Goal: Find specific page/section: Find specific page/section

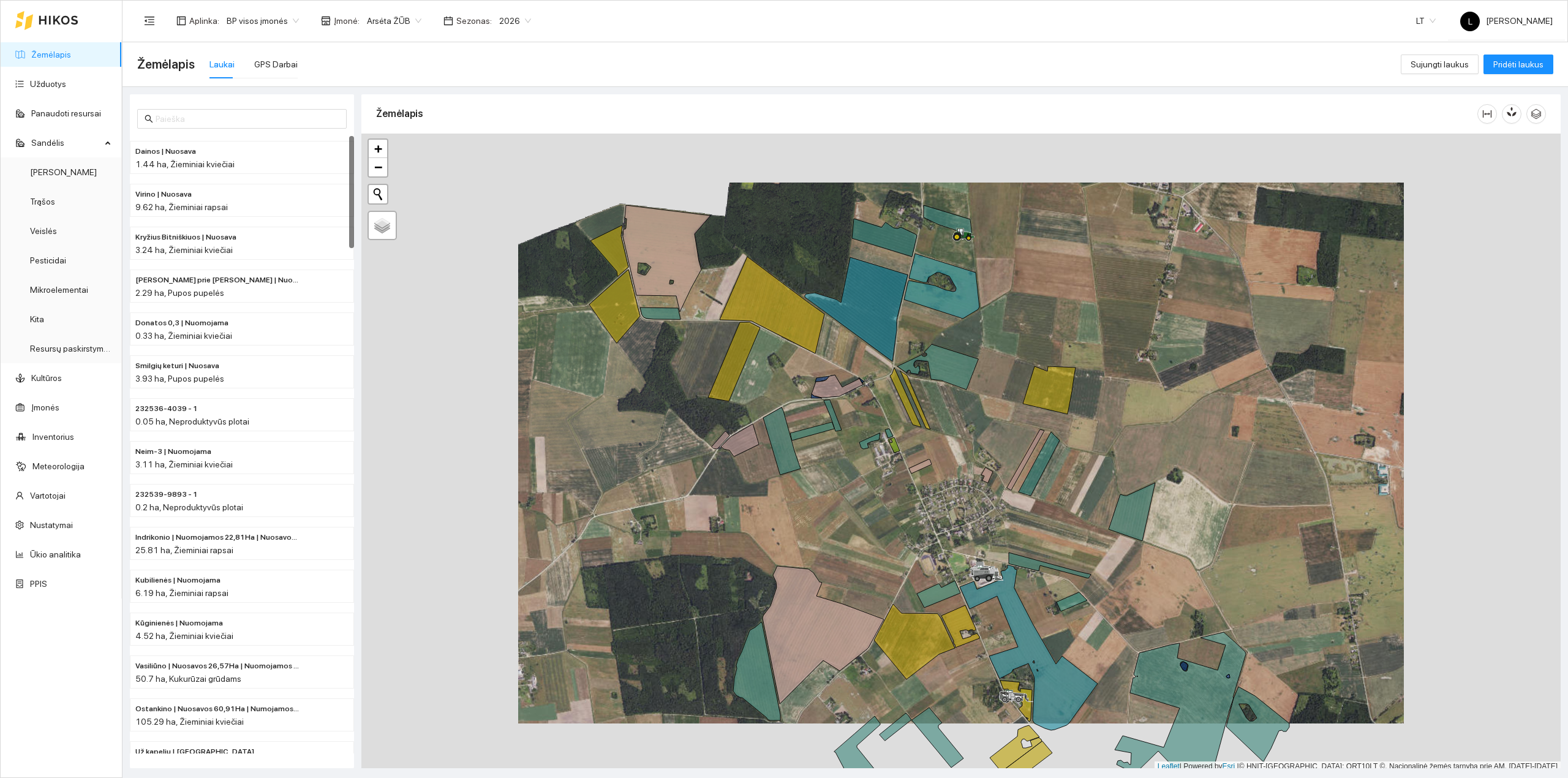
click at [59, 59] on link "Žemėlapis" at bounding box center [51, 54] width 40 height 10
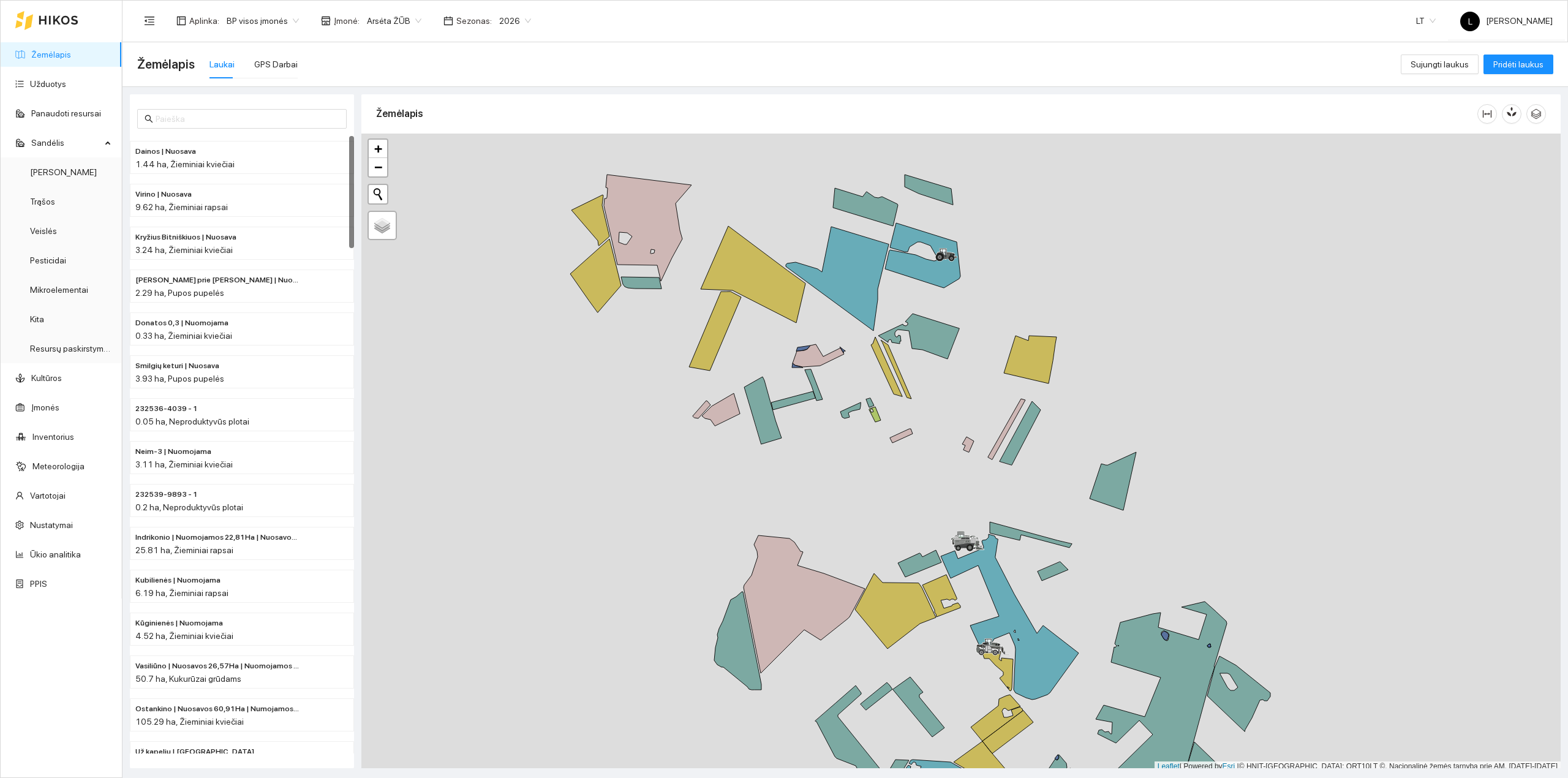
scroll to position [3, 0]
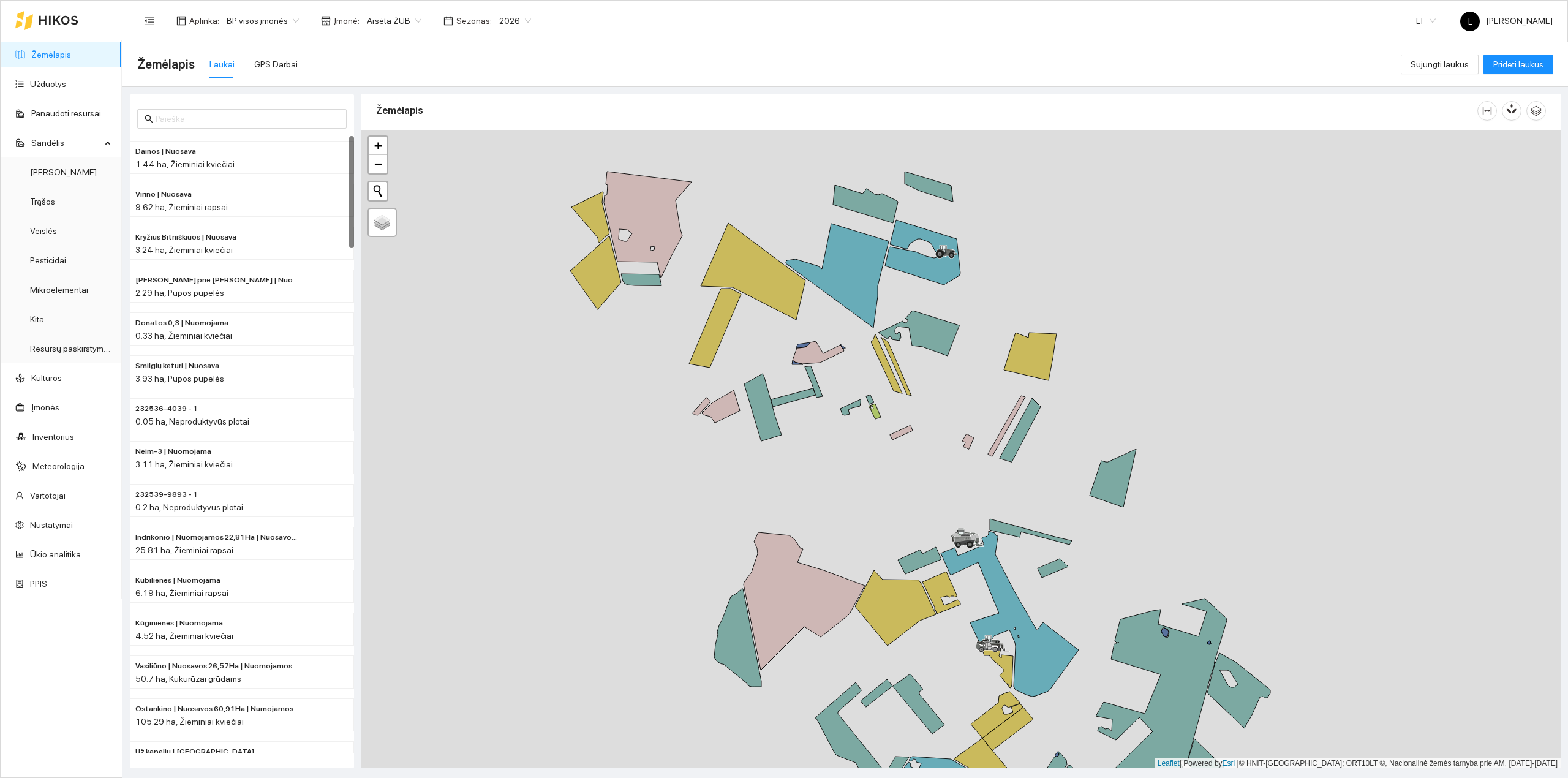
drag, startPoint x: 901, startPoint y: 528, endPoint x: 819, endPoint y: 414, distance: 140.4
click at [819, 407] on div at bounding box center [961, 449] width 1199 height 638
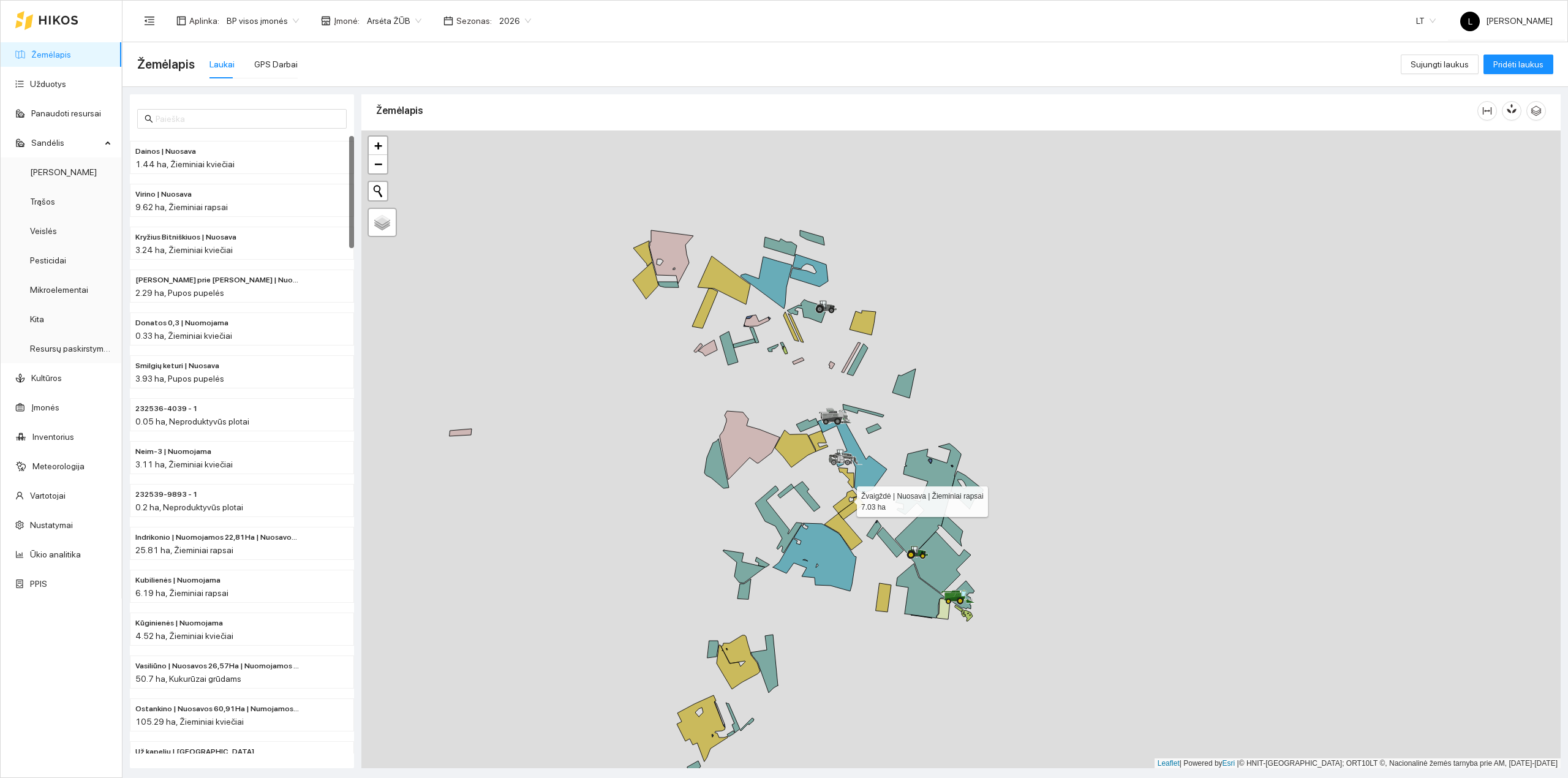
drag, startPoint x: 873, startPoint y: 515, endPoint x: 818, endPoint y: 502, distance: 56.5
click at [833, 489] on icon at bounding box center [846, 501] width 26 height 24
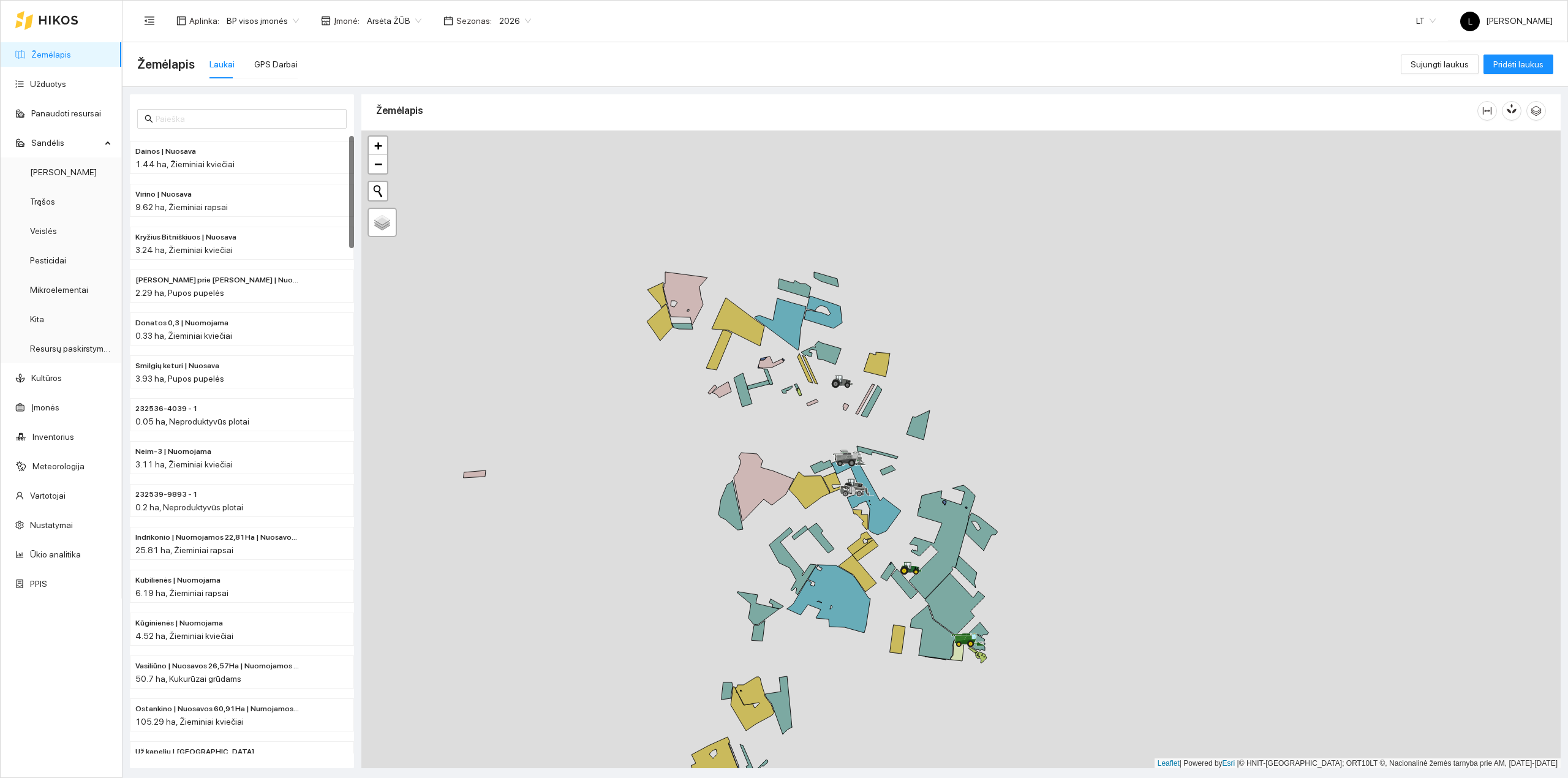
drag, startPoint x: 838, startPoint y: 537, endPoint x: 887, endPoint y: 592, distance: 73.7
click at [887, 592] on div at bounding box center [961, 449] width 1199 height 638
drag, startPoint x: 876, startPoint y: 584, endPoint x: 838, endPoint y: 568, distance: 41.2
click at [839, 568] on icon at bounding box center [857, 573] width 38 height 36
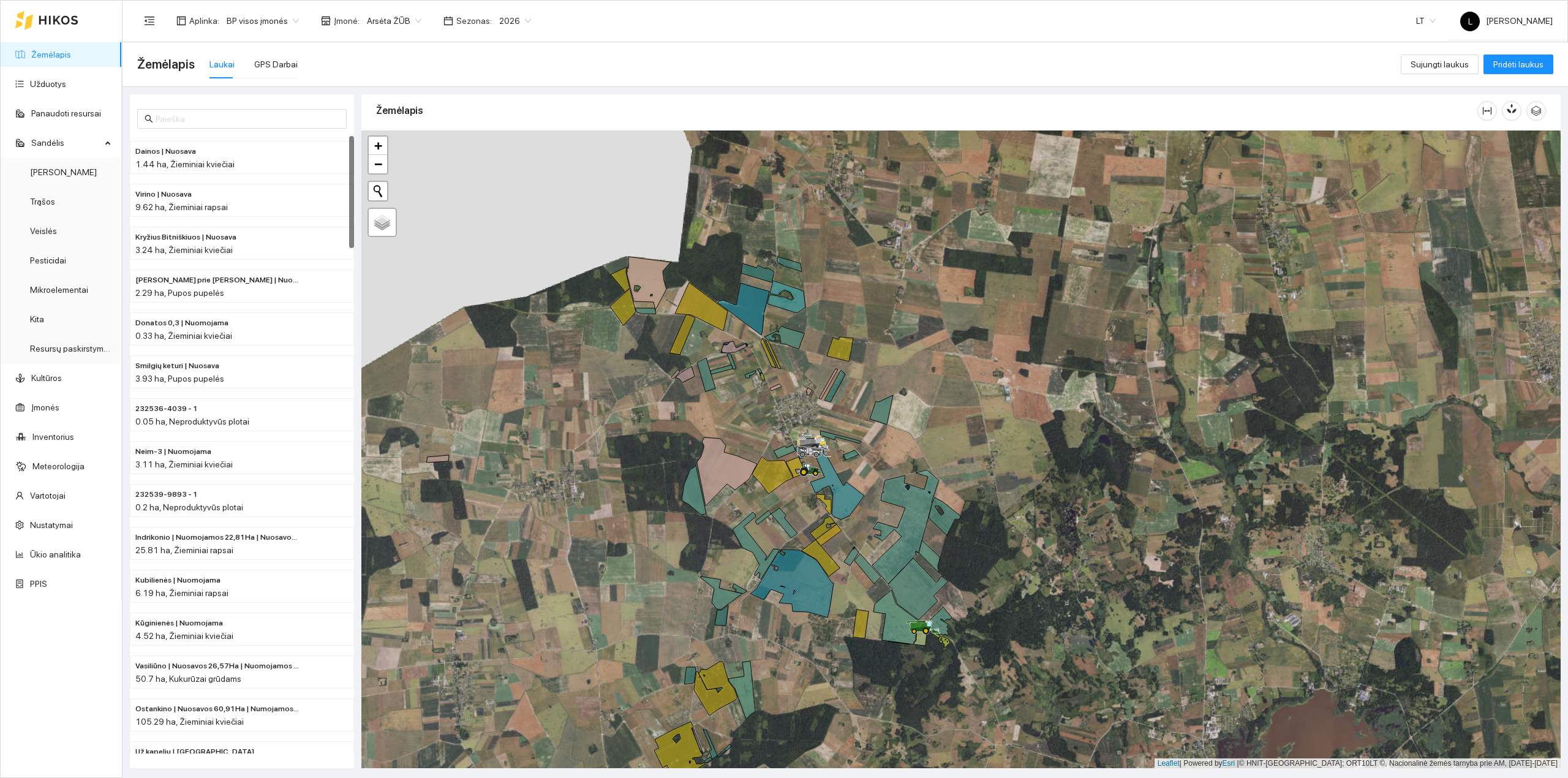
click at [492, 24] on div "2026" at bounding box center [515, 21] width 46 height 19
click at [503, 145] on div "2025" at bounding box center [506, 143] width 32 height 14
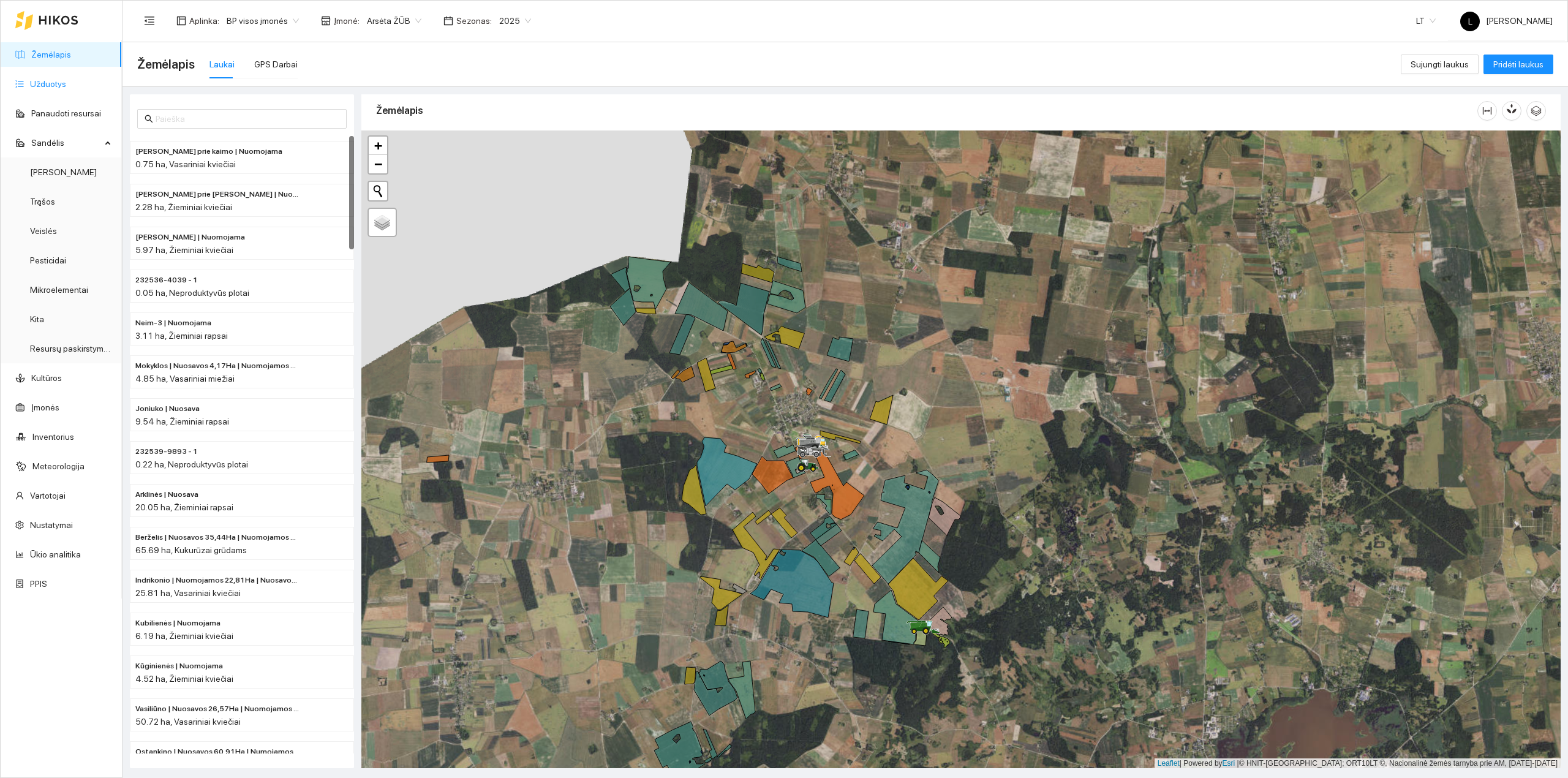
click at [42, 82] on link "Užduotys" at bounding box center [48, 83] width 36 height 10
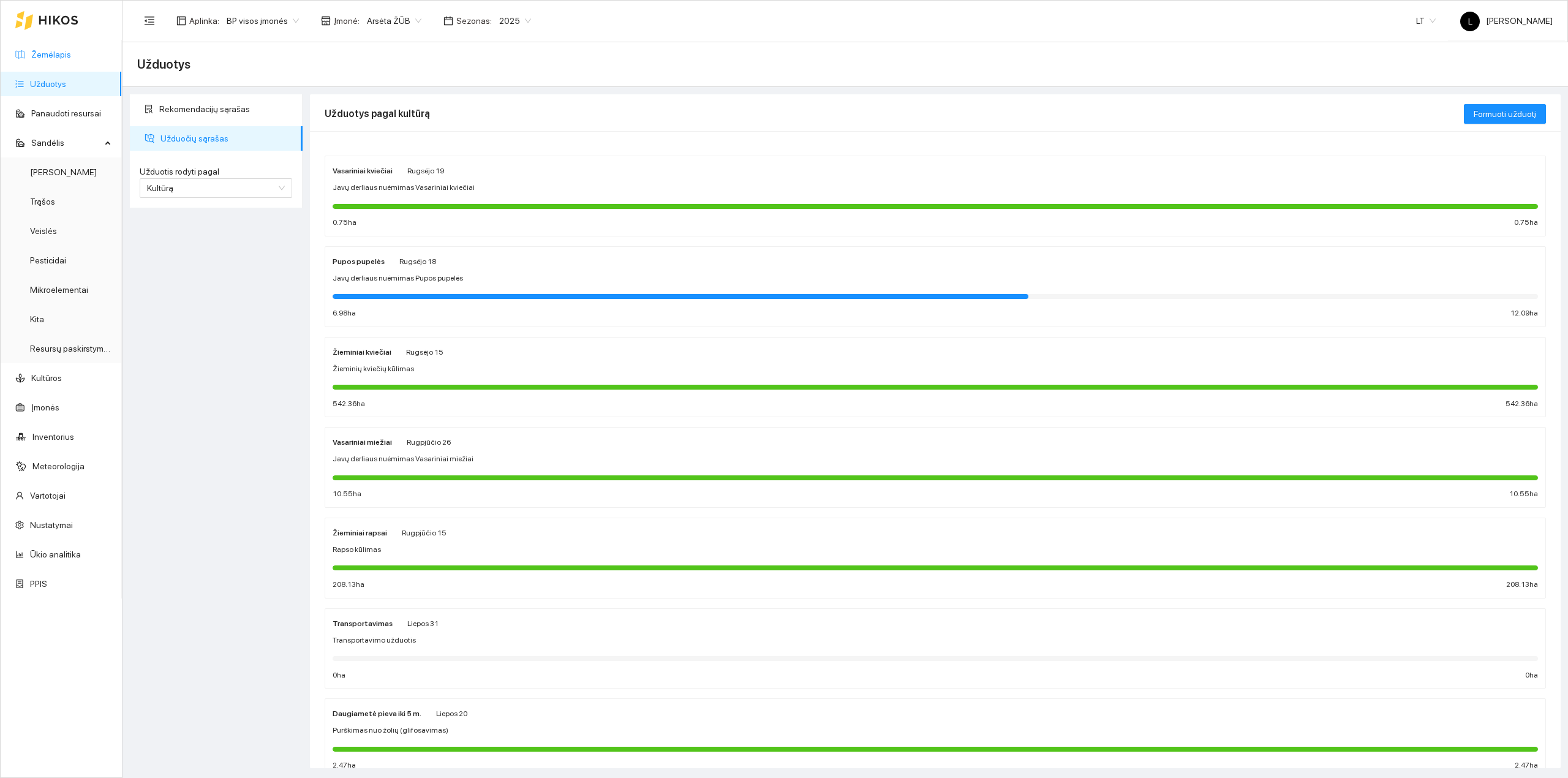
click at [66, 53] on link "Žemėlapis" at bounding box center [51, 54] width 40 height 10
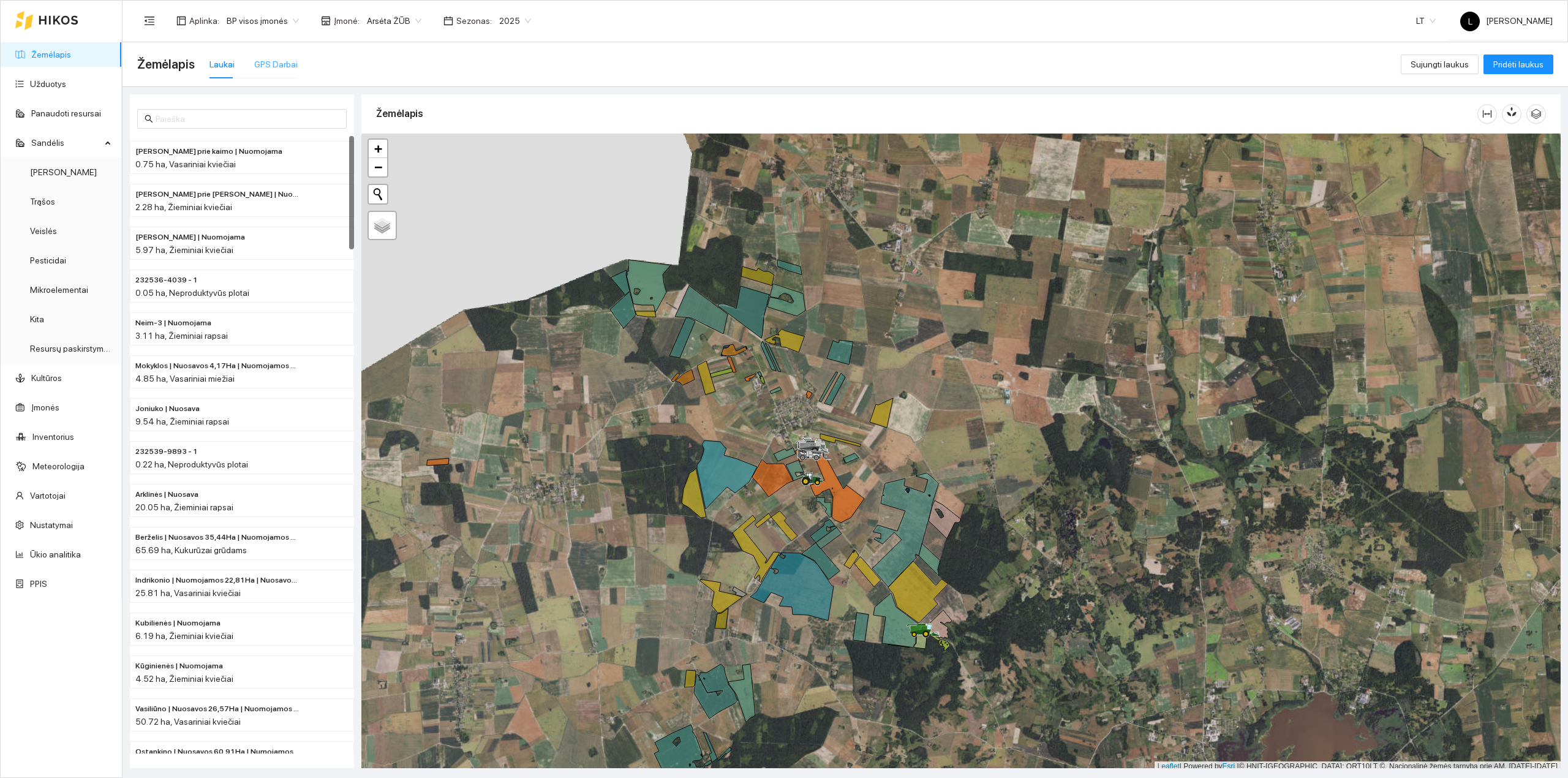
click at [297, 74] on div "Žemėlapis Laukai GPS Darbai" at bounding box center [769, 64] width 1264 height 39
click at [287, 65] on div "GPS Darbai" at bounding box center [276, 64] width 44 height 14
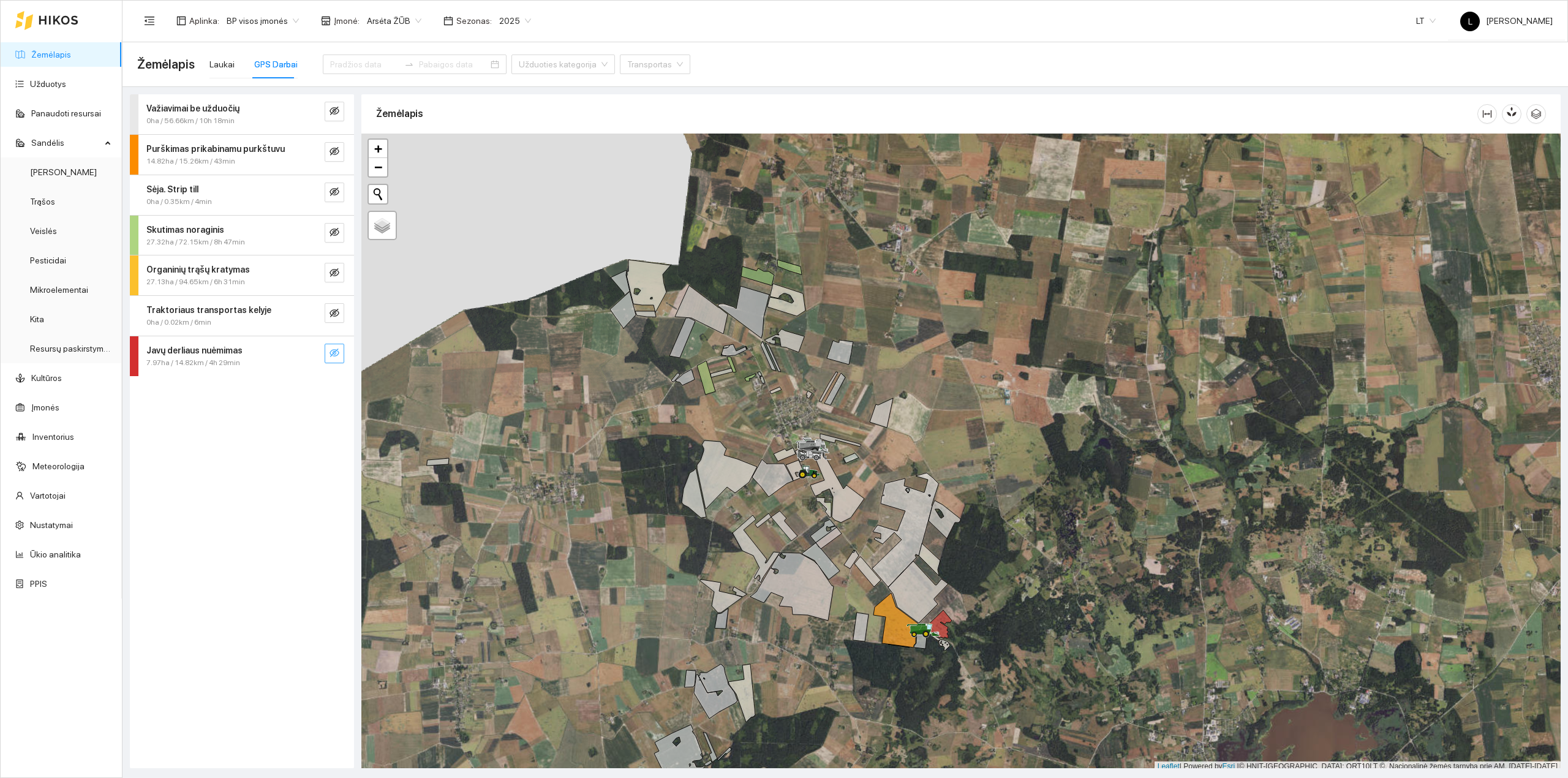
click at [337, 353] on icon "eye-invisible" at bounding box center [334, 353] width 10 height 10
click at [310, 352] on icon "search" at bounding box center [310, 353] width 10 height 10
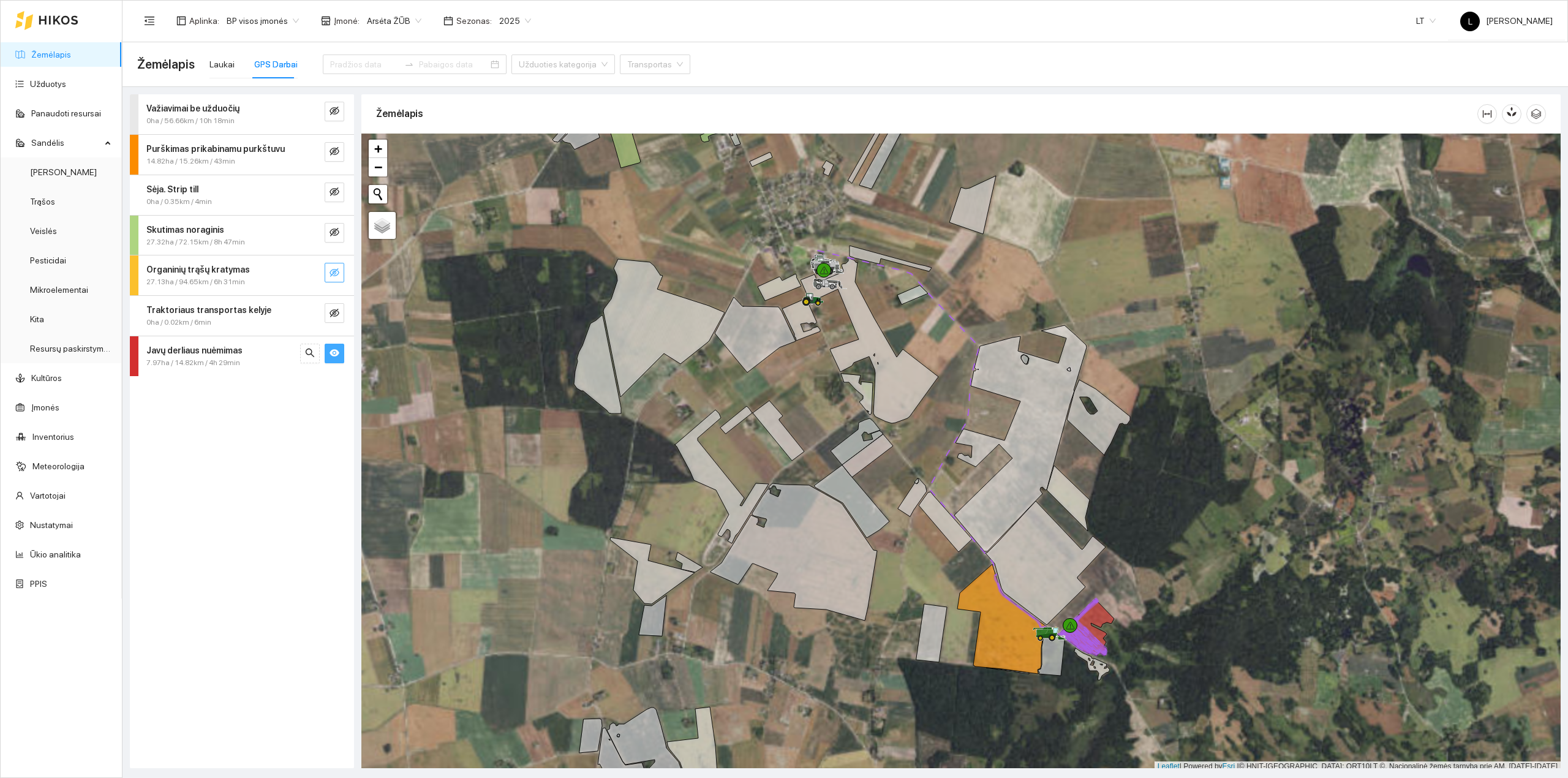
click at [332, 273] on icon "eye-invisible" at bounding box center [334, 272] width 10 height 10
click at [331, 273] on icon "eye" at bounding box center [334, 272] width 10 height 7
click at [336, 157] on span "eye-invisible" at bounding box center [334, 152] width 10 height 11
click at [336, 157] on span "eye" at bounding box center [334, 152] width 10 height 11
click at [334, 314] on icon "eye-invisible" at bounding box center [334, 313] width 10 height 10
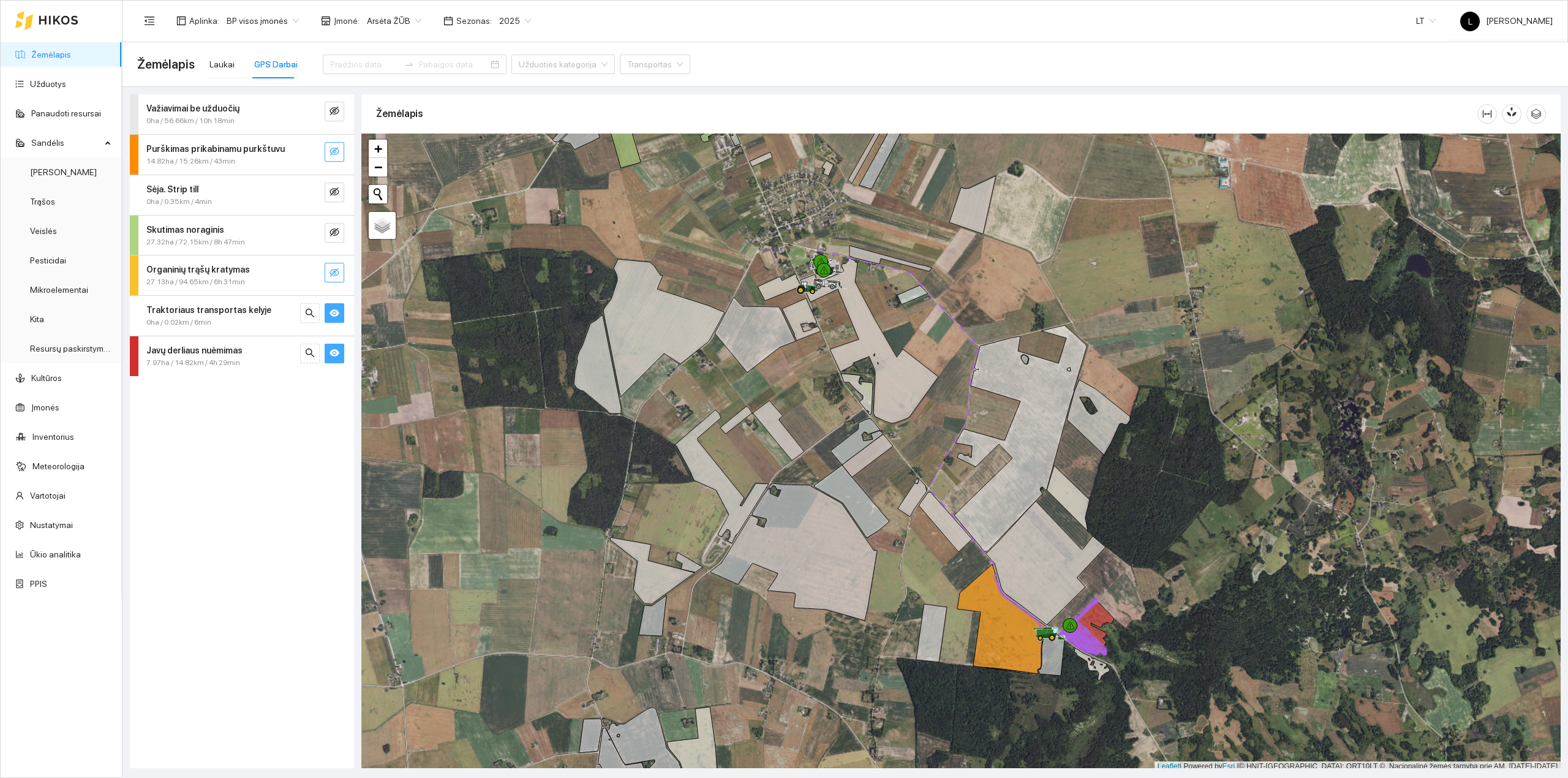
click at [334, 314] on icon "eye" at bounding box center [334, 313] width 10 height 7
click at [239, 351] on div "Javų derliaus nuėmimas" at bounding box center [221, 350] width 150 height 14
click at [246, 437] on div "[DATE] 14.82km / 4h 29min / 7.97 ha" at bounding box center [242, 448] width 204 height 38
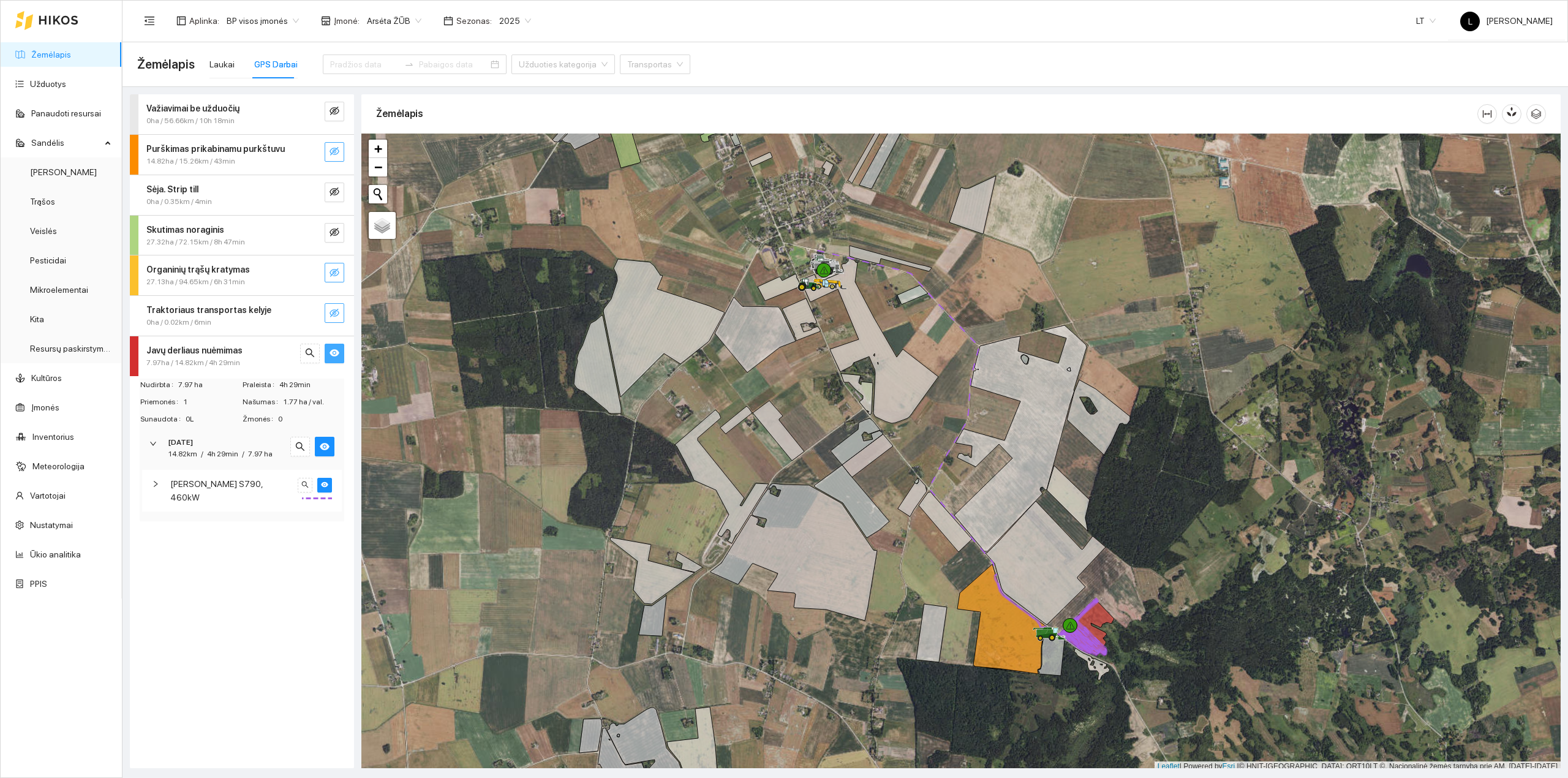
click at [239, 489] on span "[PERSON_NAME] S790, 460kW" at bounding box center [232, 490] width 123 height 27
click at [245, 486] on span "[PERSON_NAME] S790, 460kW" at bounding box center [232, 490] width 123 height 27
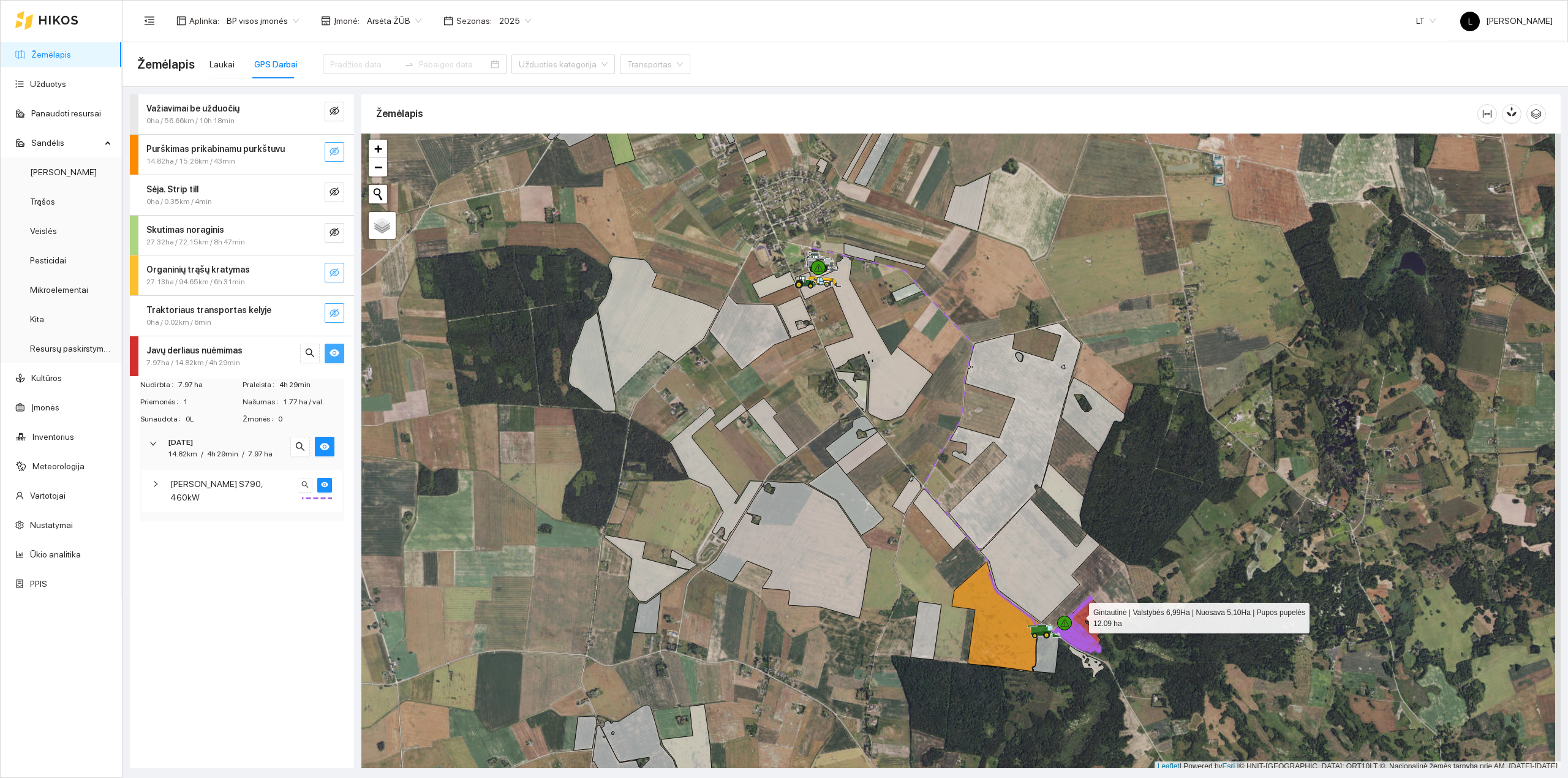
scroll to position [3, 0]
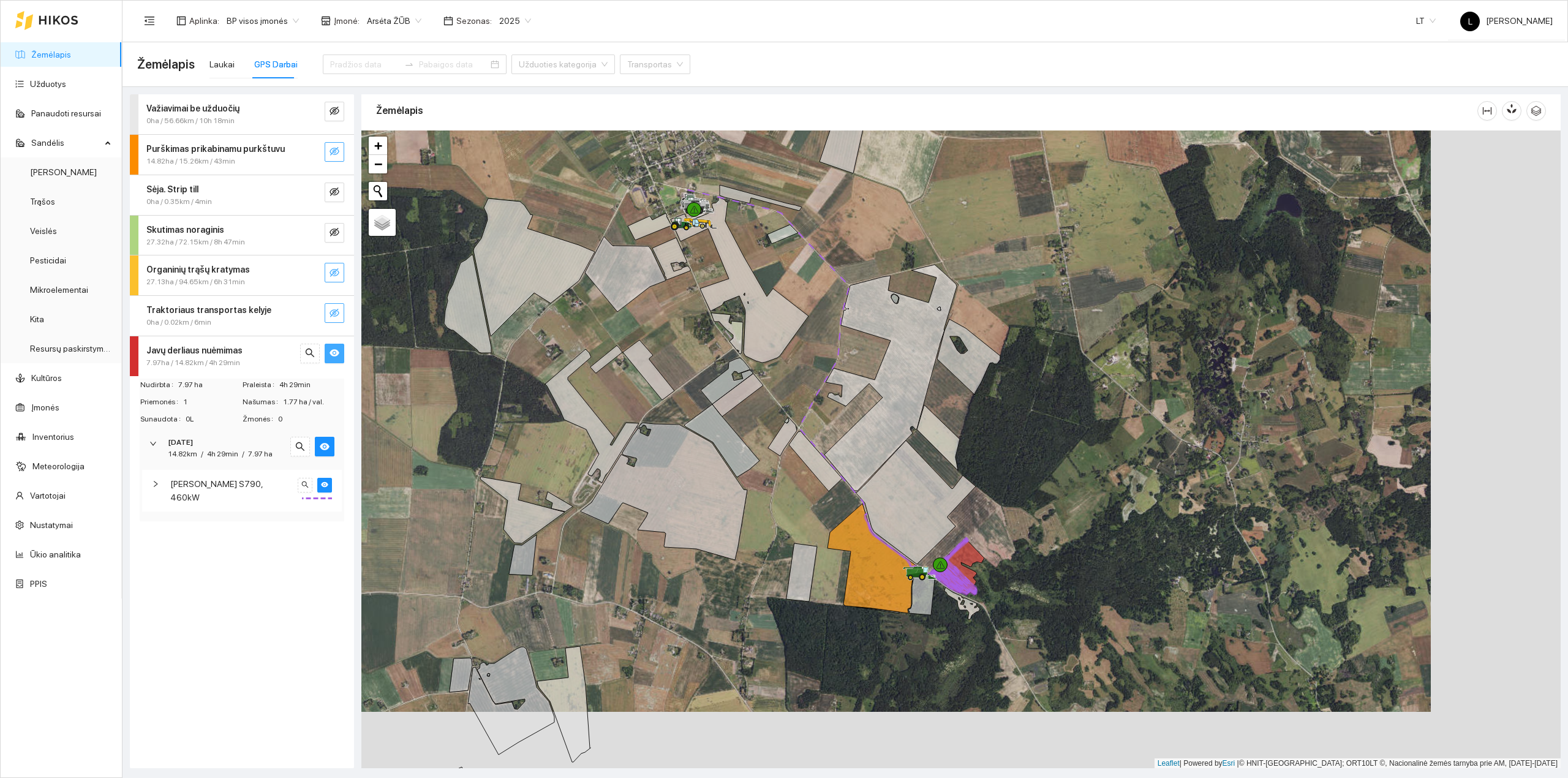
drag, startPoint x: 1086, startPoint y: 618, endPoint x: 956, endPoint y: 560, distance: 142.4
click at [956, 560] on icon at bounding box center [958, 566] width 54 height 57
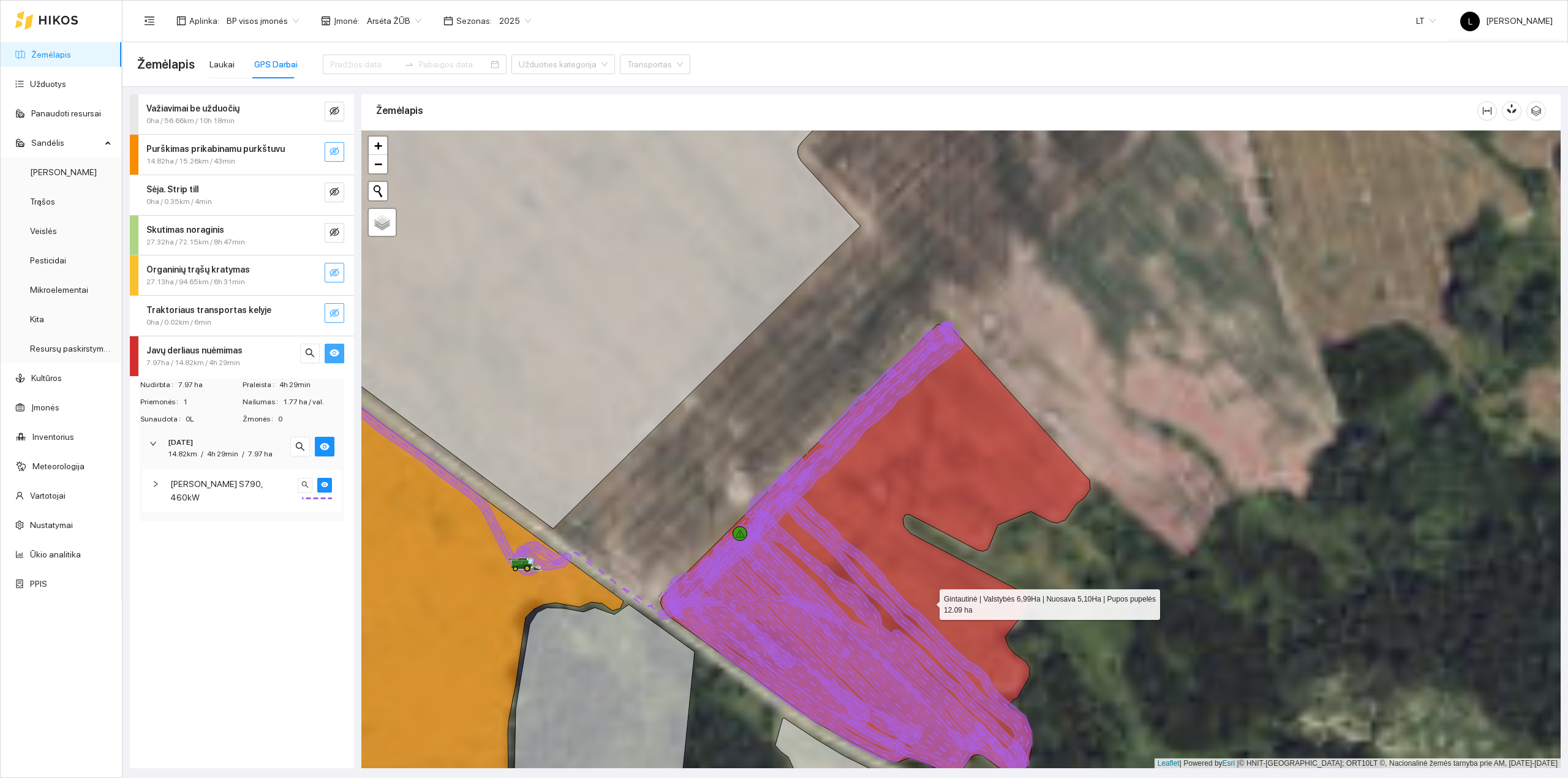
drag, startPoint x: 933, startPoint y: 628, endPoint x: 928, endPoint y: 602, distance: 26.5
click at [928, 602] on icon at bounding box center [876, 551] width 430 height 454
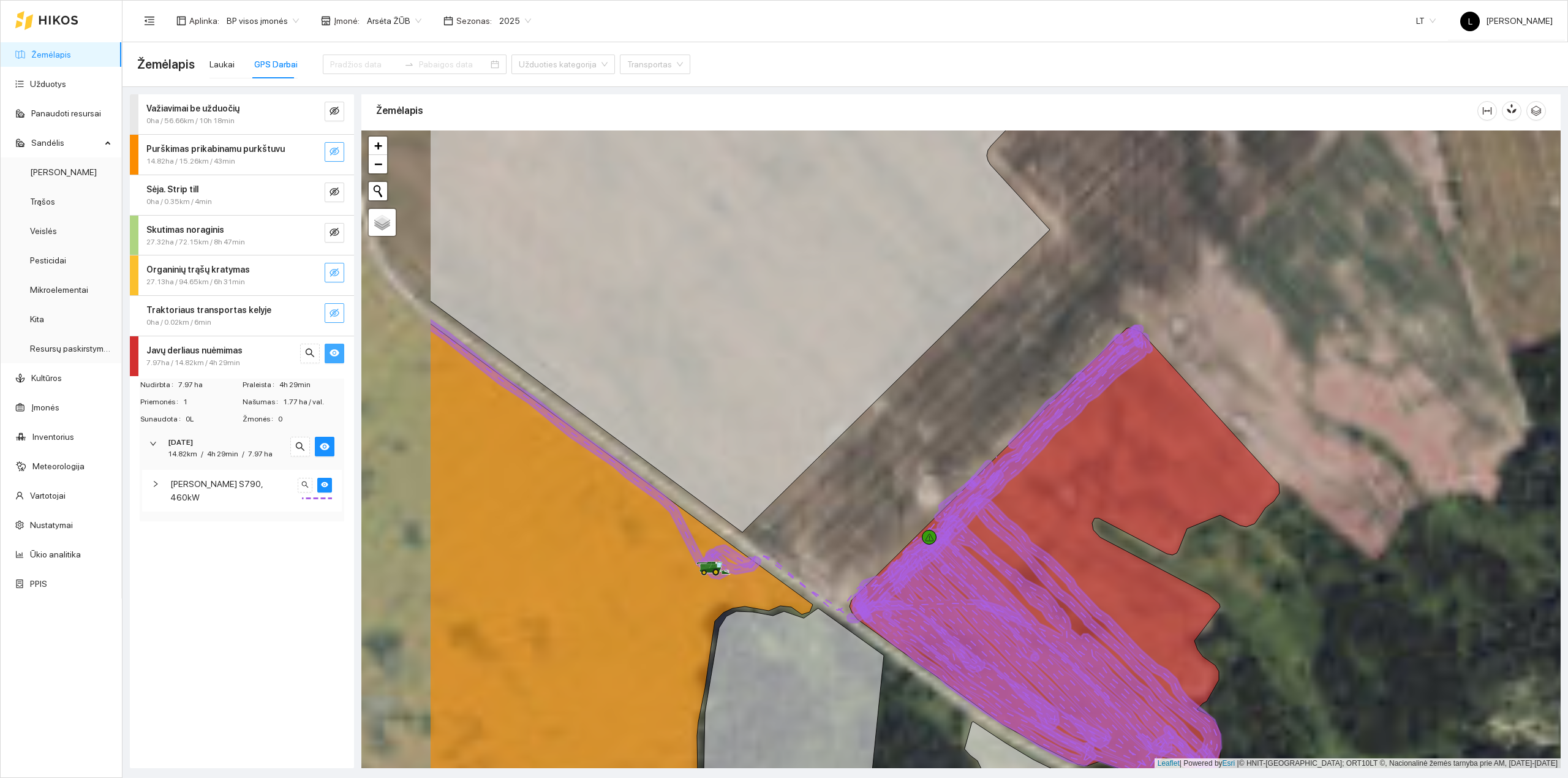
drag, startPoint x: 565, startPoint y: 558, endPoint x: 740, endPoint y: 559, distance: 175.0
click at [743, 560] on icon at bounding box center [728, 555] width 54 height 22
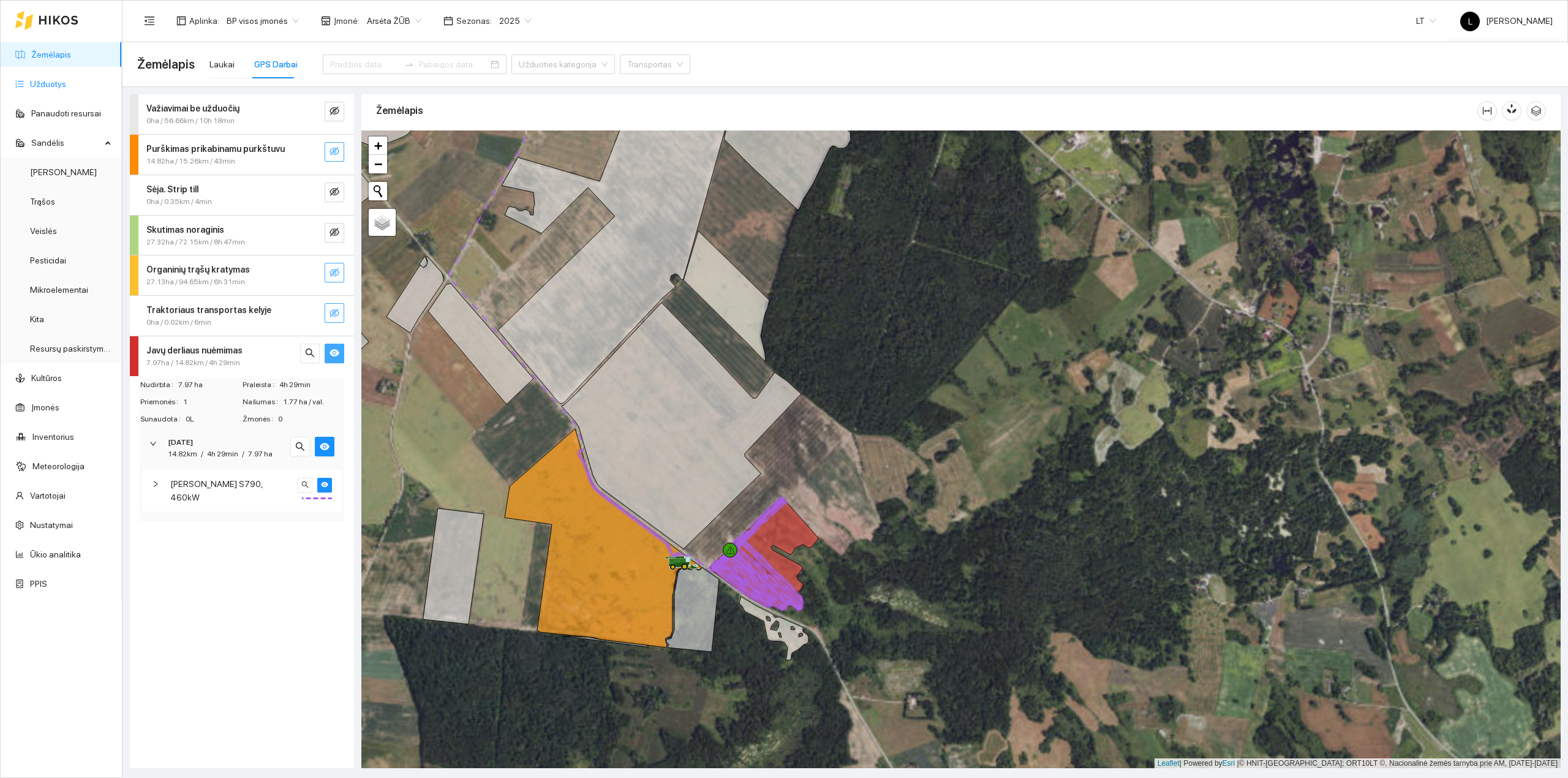
click at [30, 87] on link "Užduotys" at bounding box center [48, 83] width 36 height 10
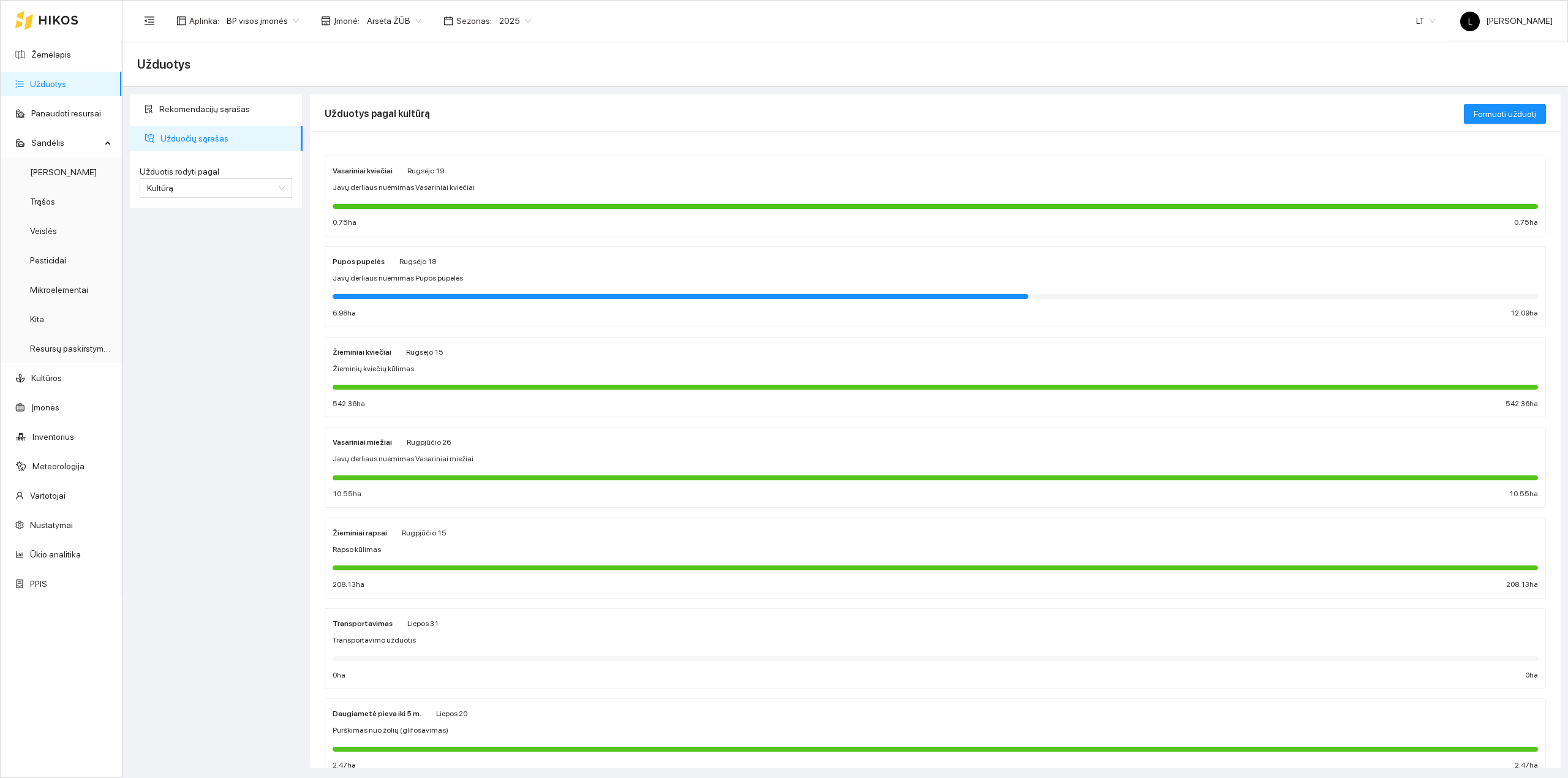
click at [402, 294] on div at bounding box center [680, 297] width 696 height 5
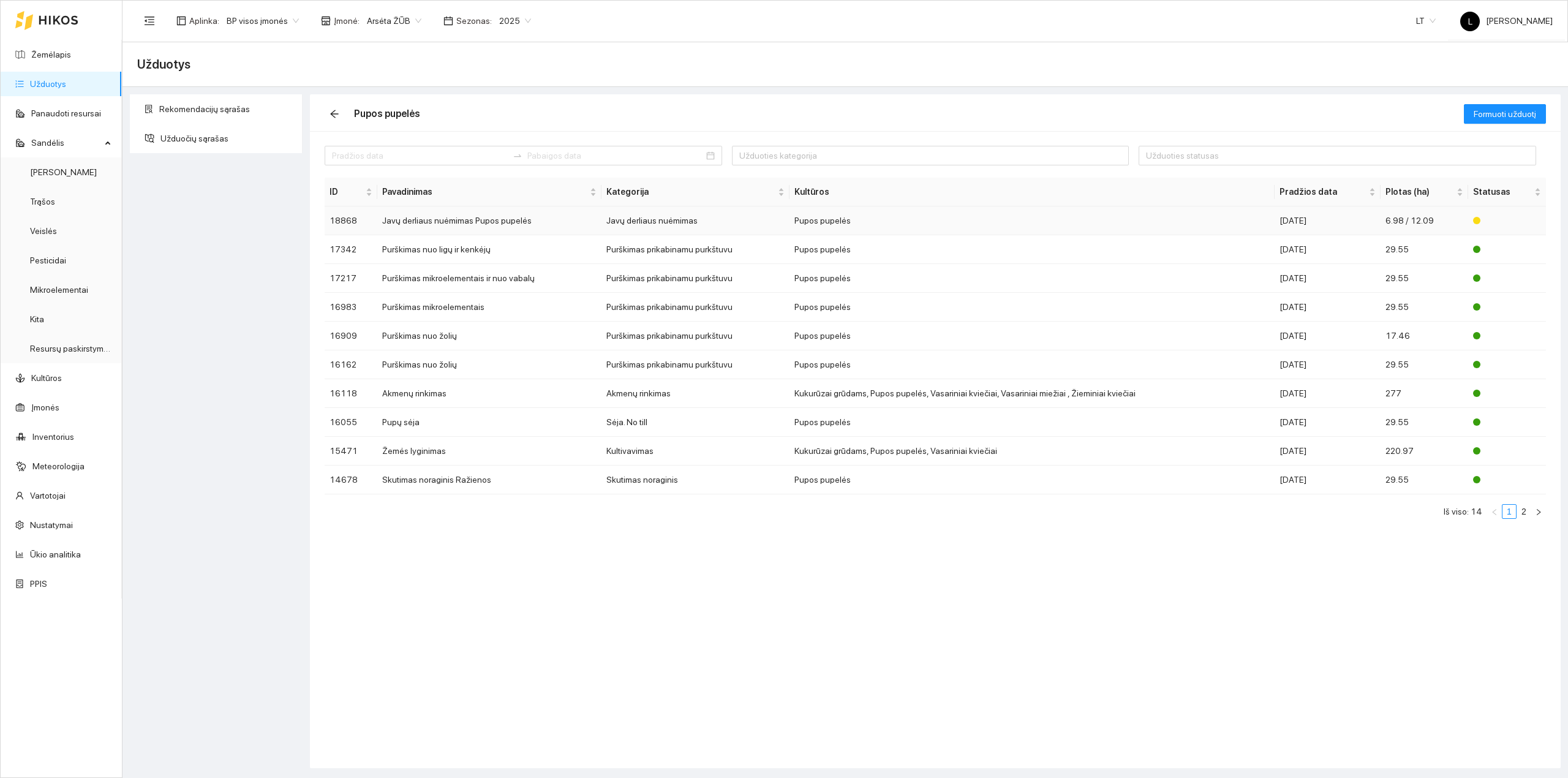
click at [1209, 211] on td "Pupos pupelės" at bounding box center [1032, 221] width 485 height 29
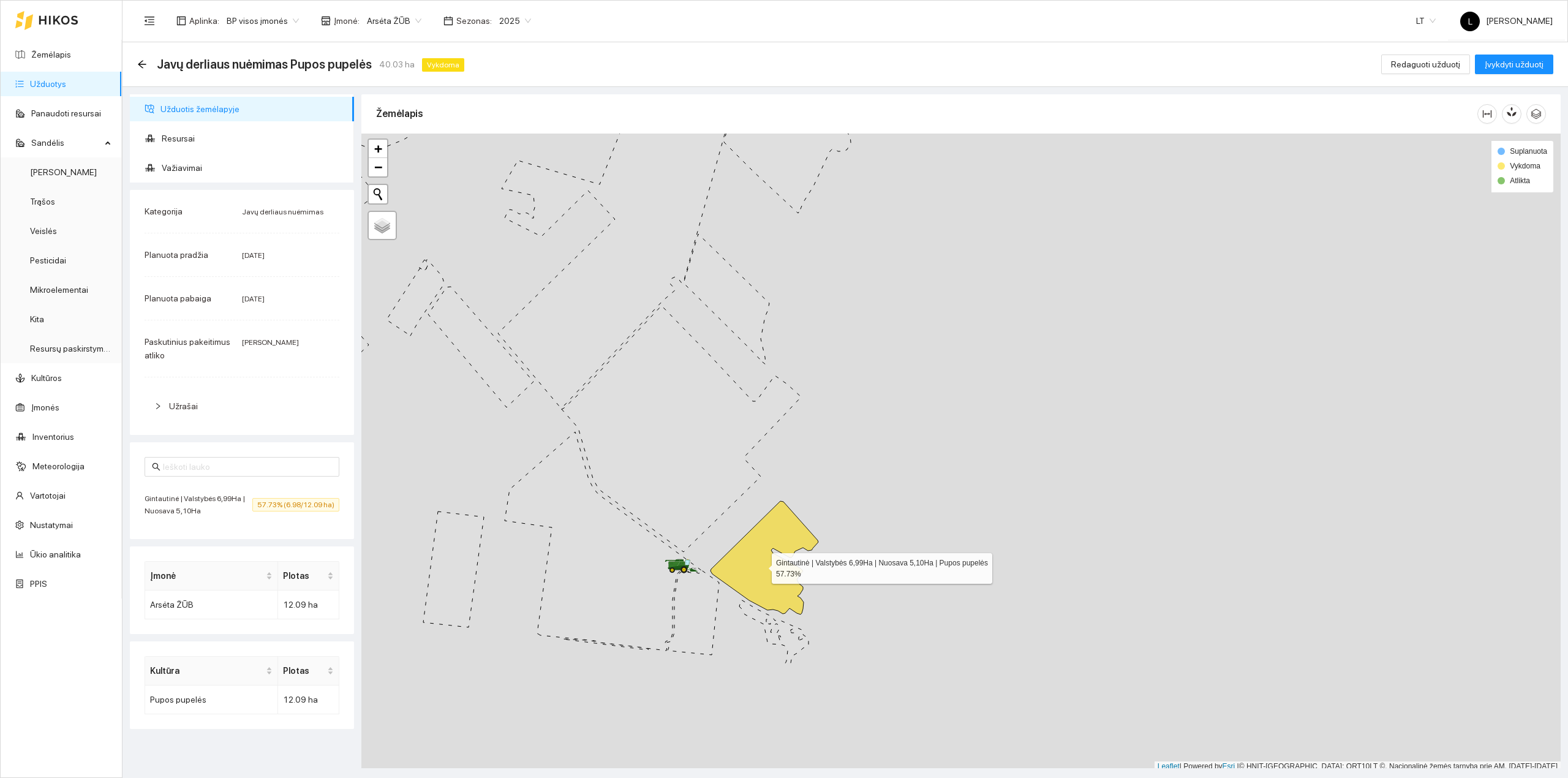
click at [760, 566] on icon at bounding box center [764, 558] width 108 height 113
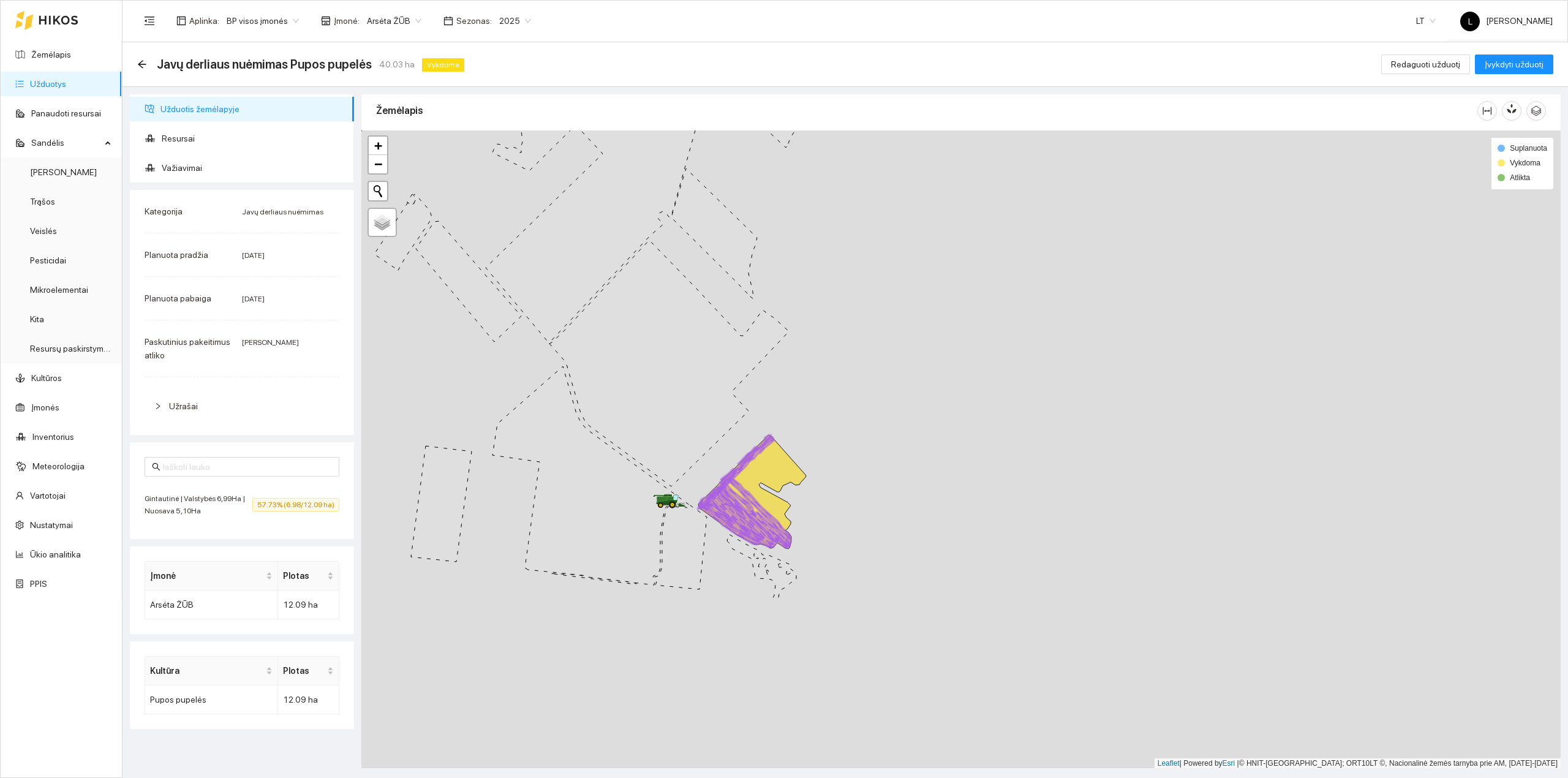
drag, startPoint x: 880, startPoint y: 601, endPoint x: 805, endPoint y: 530, distance: 103.3
click at [868, 537] on div at bounding box center [961, 449] width 1199 height 638
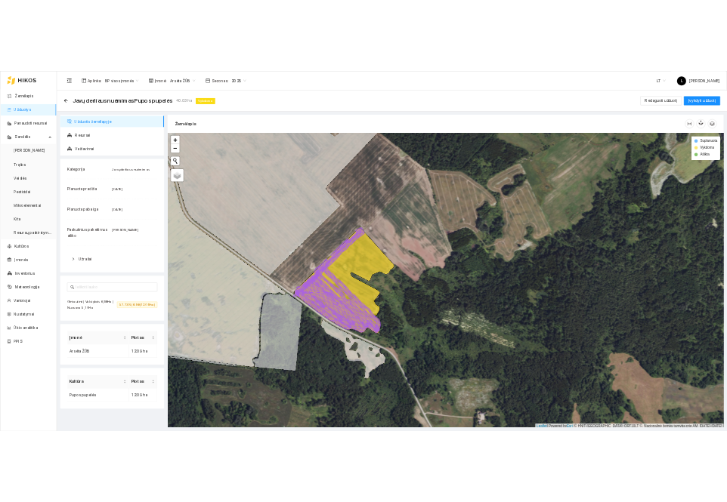
scroll to position [4, 0]
